Goal: Task Accomplishment & Management: Use online tool/utility

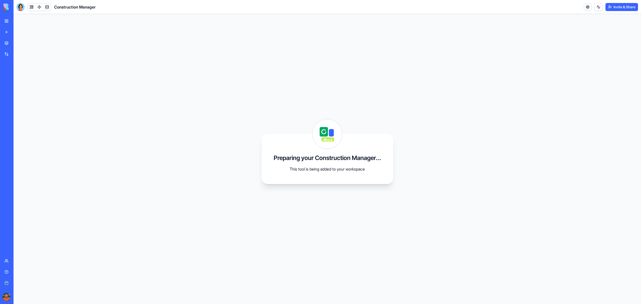
click at [19, 80] on div "Construction Manager" at bounding box center [12, 78] width 14 height 5
click at [19, 79] on div "Construction Manager" at bounding box center [12, 78] width 14 height 5
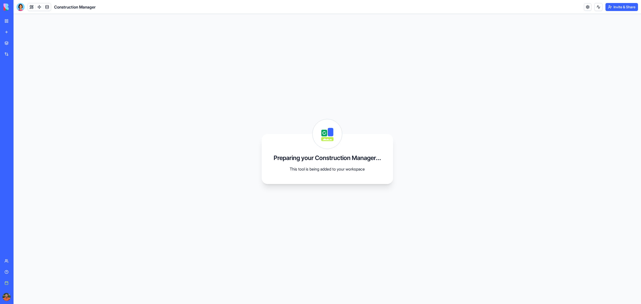
click at [19, 79] on div "Construction Manager" at bounding box center [12, 78] width 14 height 5
click at [3, 77] on link "Construction Manager" at bounding box center [12, 78] width 20 height 10
click at [19, 78] on div "Construction Manager" at bounding box center [12, 78] width 14 height 5
click at [201, 138] on div "Preparing your Construction Manager... This tool is being added to your workspa…" at bounding box center [328, 159] width 628 height 290
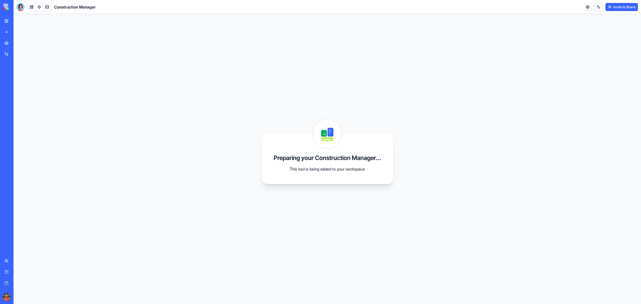
click at [24, 299] on button "Upgrade" at bounding box center [25, 297] width 19 height 8
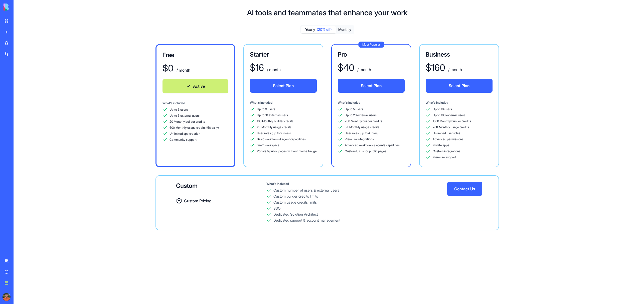
click at [19, 78] on div "Construction Manager" at bounding box center [12, 78] width 14 height 5
